Goal: Task Accomplishment & Management: Manage account settings

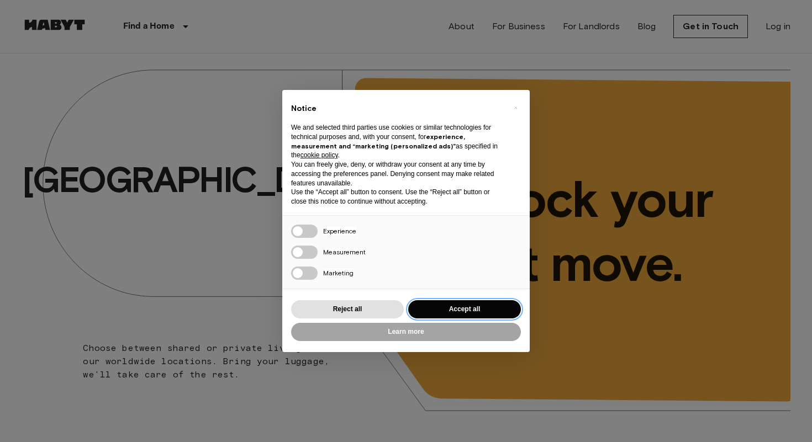
click at [474, 311] on button "Accept all" at bounding box center [464, 309] width 113 height 18
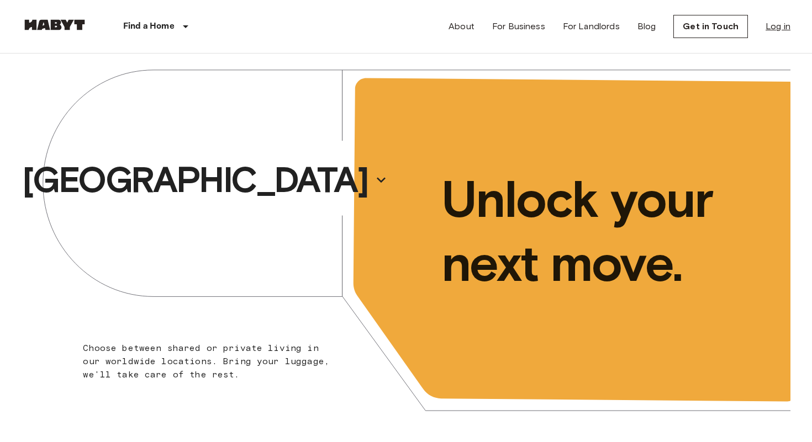
click at [781, 32] on link "Log in" at bounding box center [778, 26] width 25 height 13
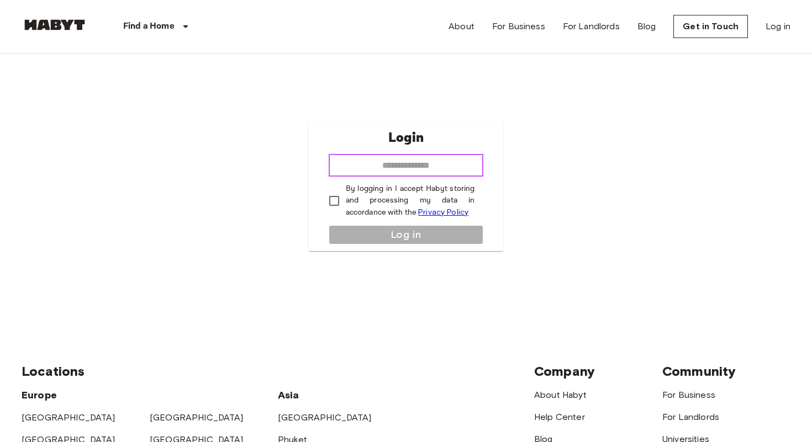
click at [408, 170] on input "email" at bounding box center [406, 166] width 155 height 22
type input "**********"
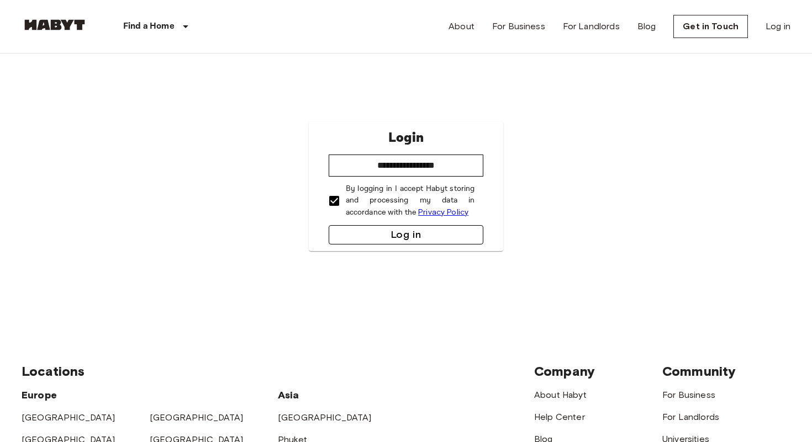
click at [377, 239] on button "Log in" at bounding box center [406, 234] width 155 height 19
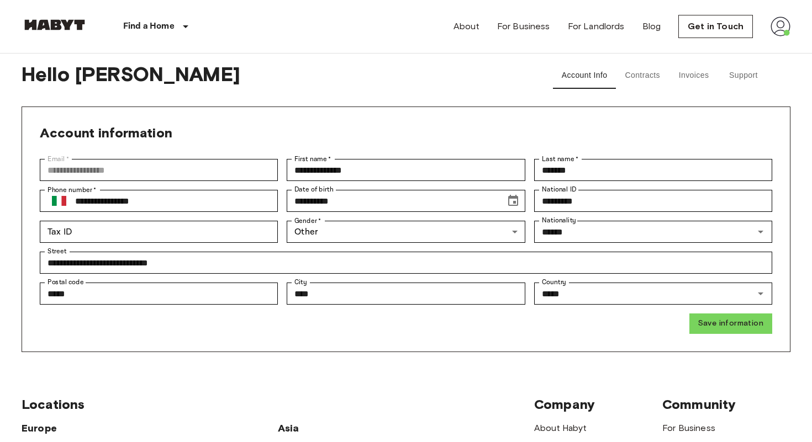
click at [703, 77] on button "Invoices" at bounding box center [694, 75] width 50 height 27
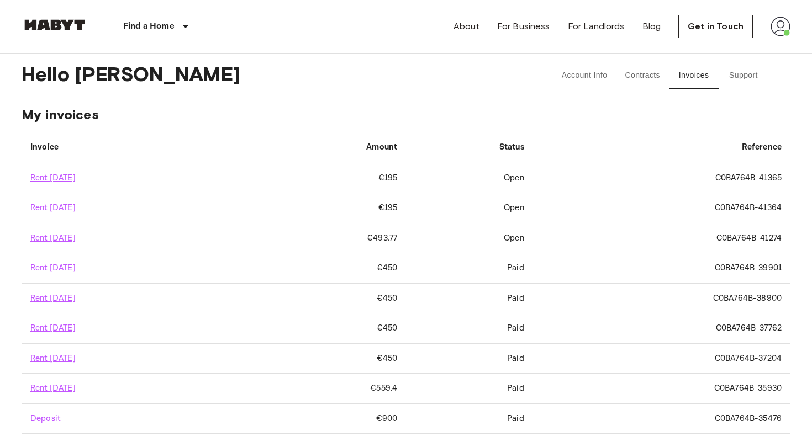
click at [358, 138] on th "Amount" at bounding box center [333, 147] width 145 height 31
